Goal: Navigation & Orientation: Go to known website

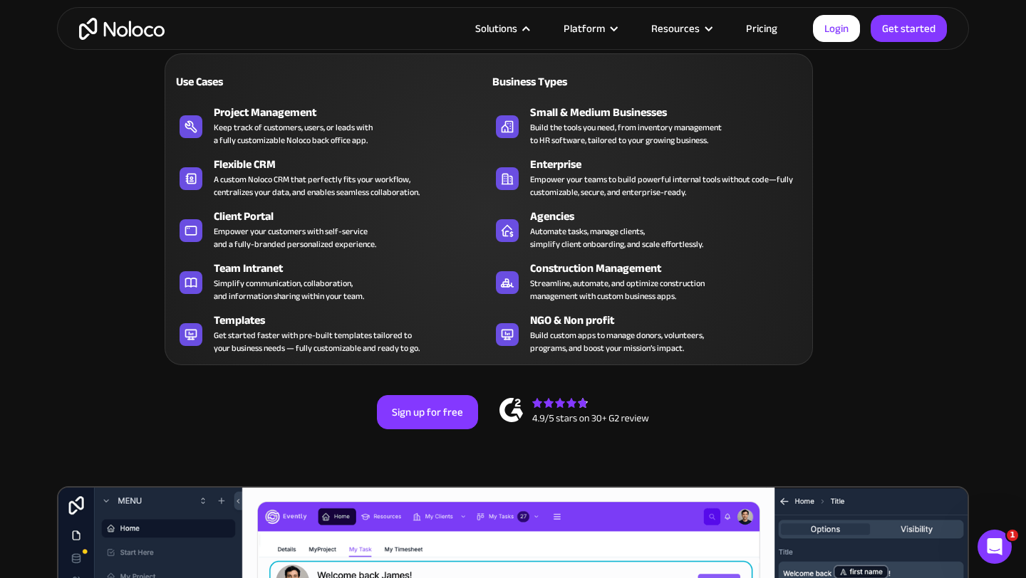
scroll to position [15, 0]
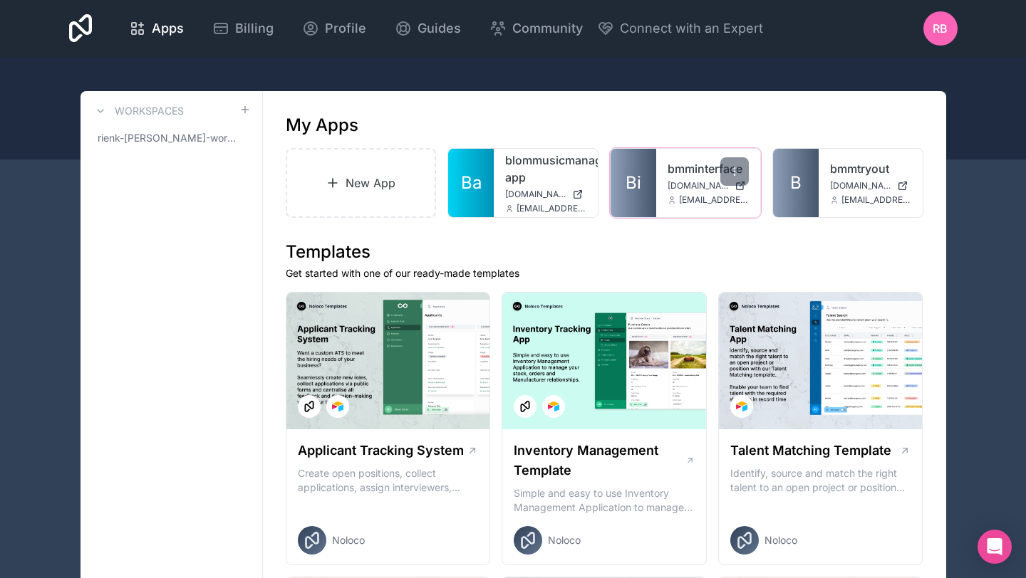
click at [692, 177] on div "bmminterface bmminterface.noloco.co info@blommusicmanagement.com" at bounding box center [708, 183] width 104 height 68
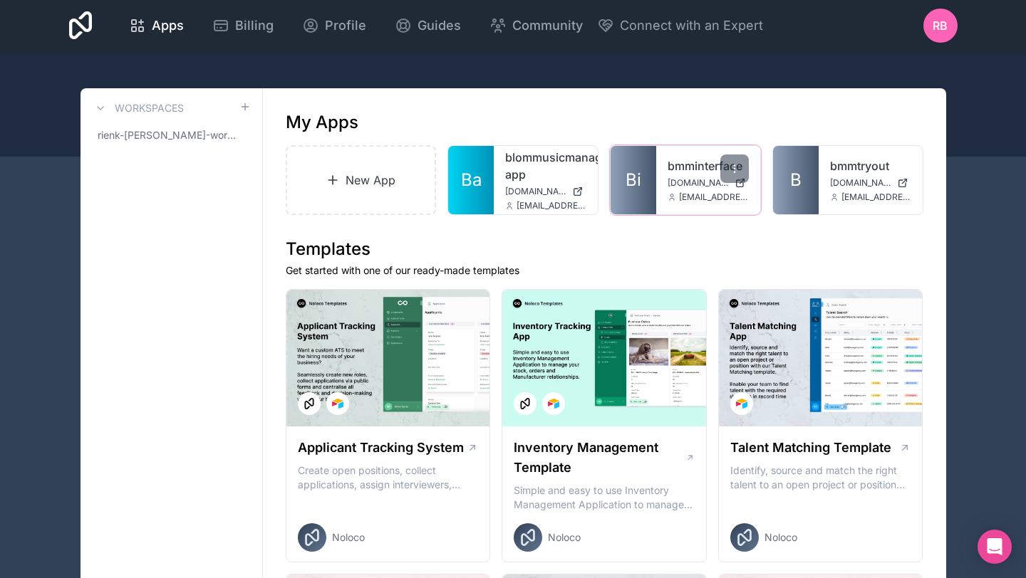
click at [685, 180] on span "bmminterface.noloco.co" at bounding box center [697, 182] width 61 height 11
click at [697, 187] on span "bmminterface.noloco.co" at bounding box center [697, 182] width 61 height 11
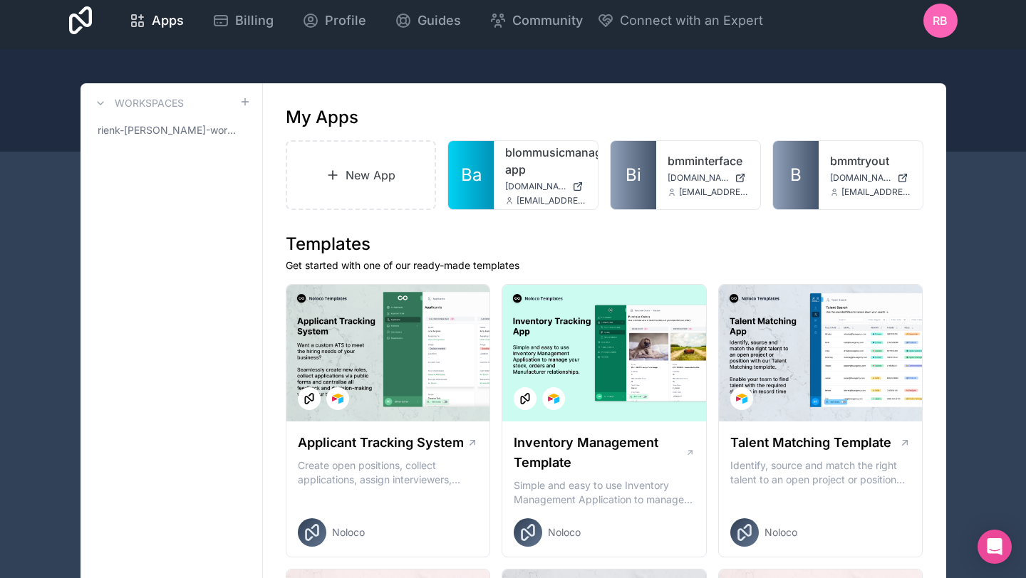
scroll to position [0, 0]
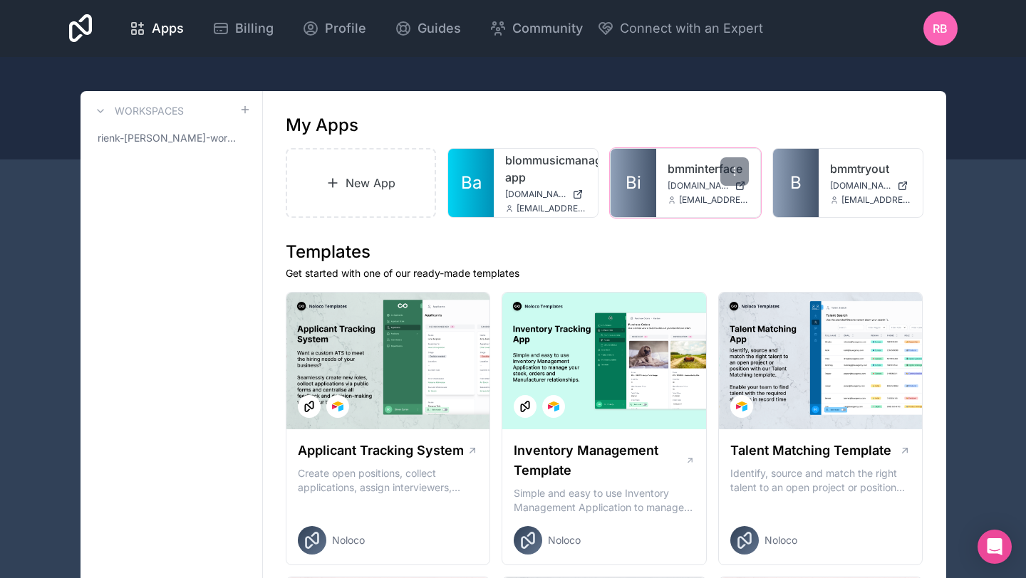
click at [695, 186] on span "bmminterface.noloco.co" at bounding box center [697, 185] width 61 height 11
click at [683, 182] on span "bmminterface.noloco.co" at bounding box center [697, 185] width 61 height 11
